Goal: Task Accomplishment & Management: Use online tool/utility

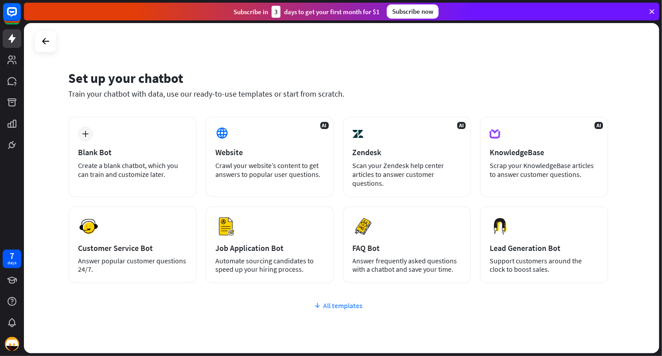
click at [331, 305] on div "All templates" at bounding box center [338, 305] width 540 height 9
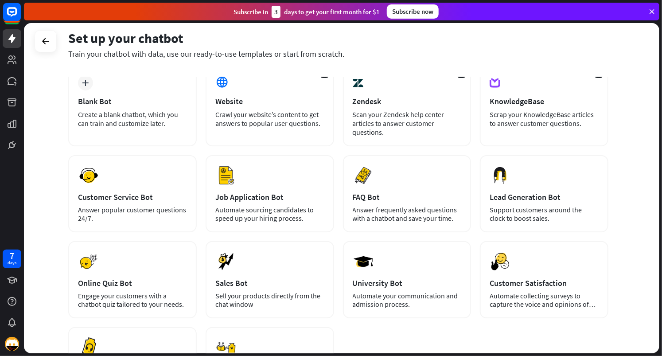
scroll to position [43, 0]
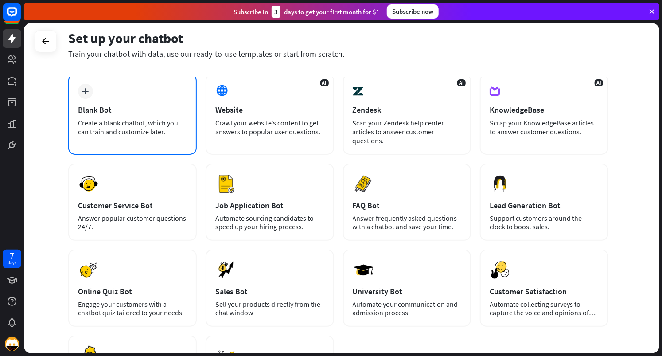
click at [104, 111] on div "Blank Bot" at bounding box center [132, 110] width 109 height 10
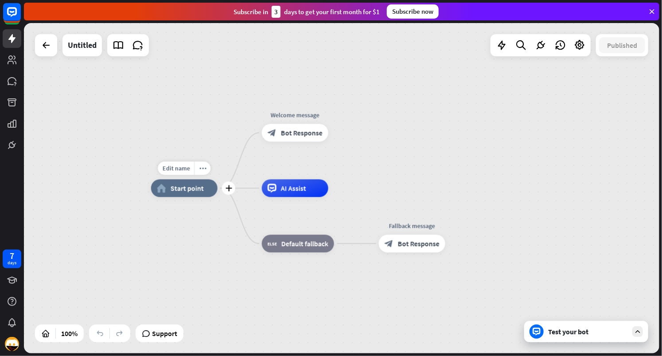
click at [178, 191] on span "Start point" at bounding box center [187, 188] width 33 height 9
click at [298, 135] on span "Bot Response" at bounding box center [302, 132] width 42 height 9
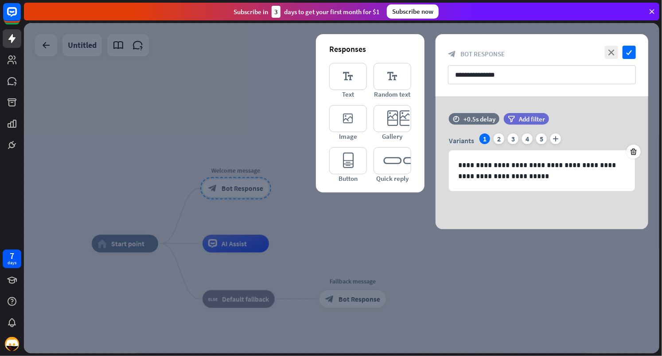
click at [181, 151] on div at bounding box center [341, 188] width 635 height 330
